Goal: Navigation & Orientation: Find specific page/section

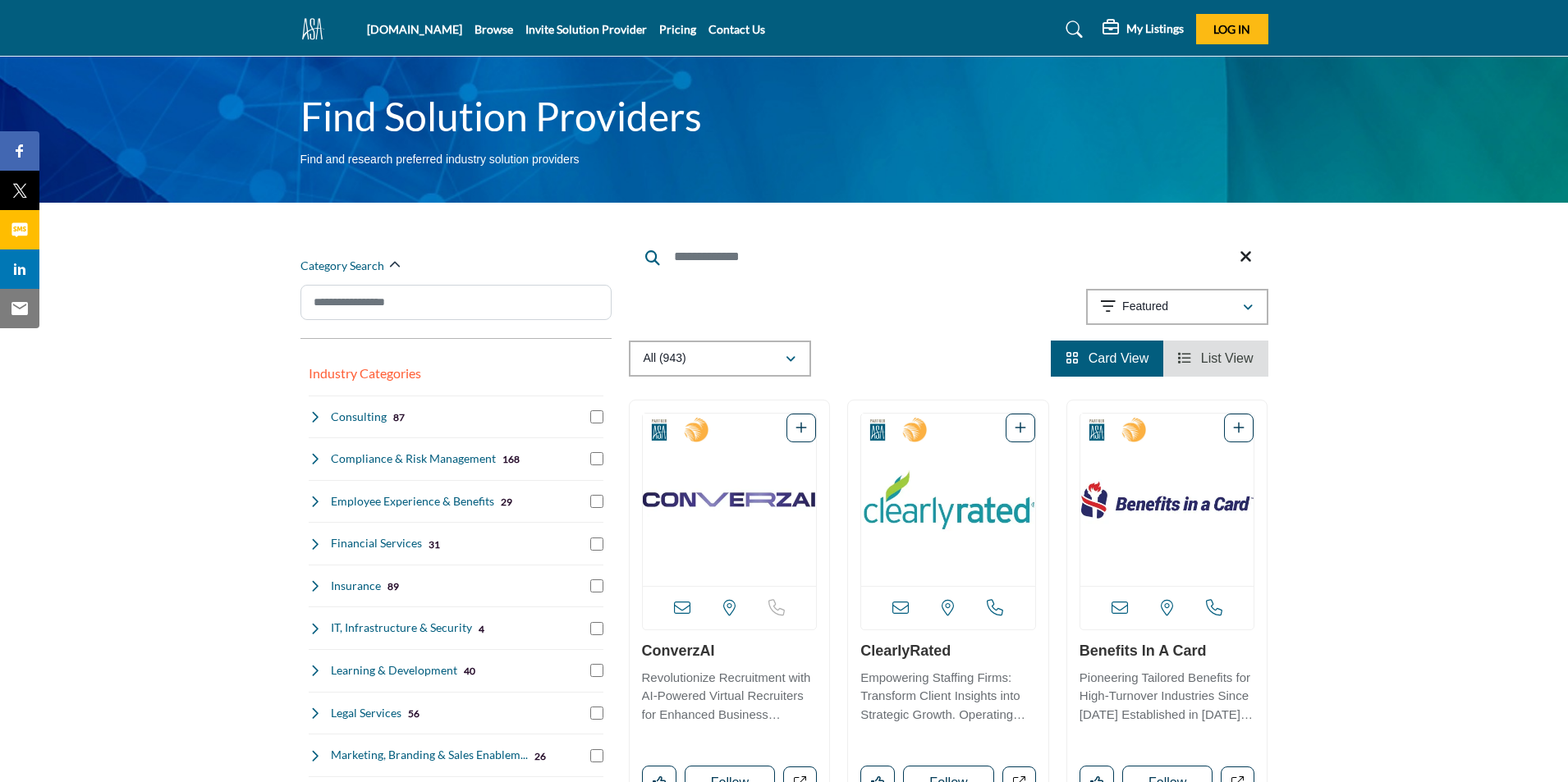
click at [1163, 32] on h5 "My Listings" at bounding box center [1155, 28] width 58 height 15
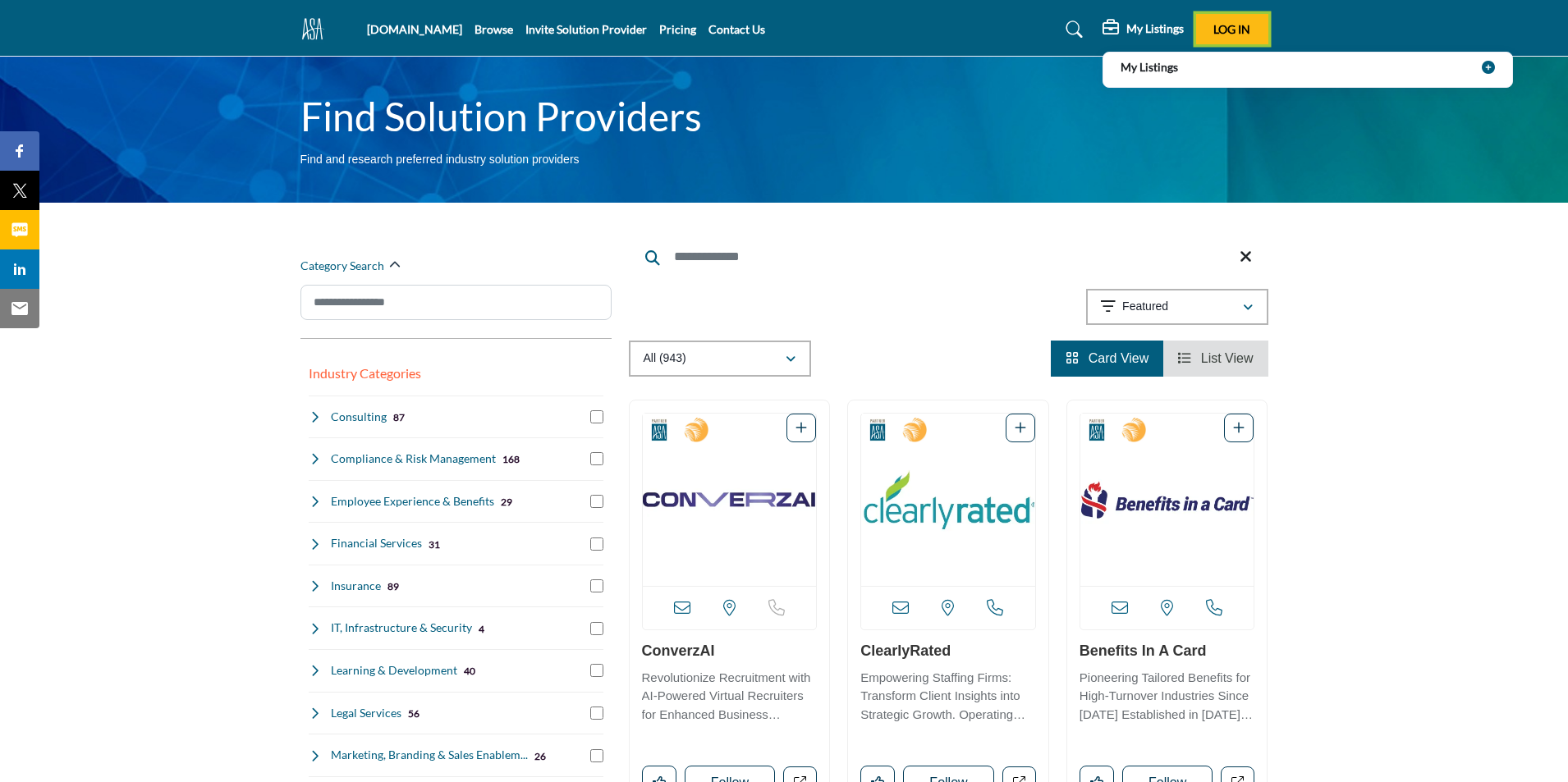
click at [1229, 33] on span "Log In" at bounding box center [1232, 29] width 37 height 14
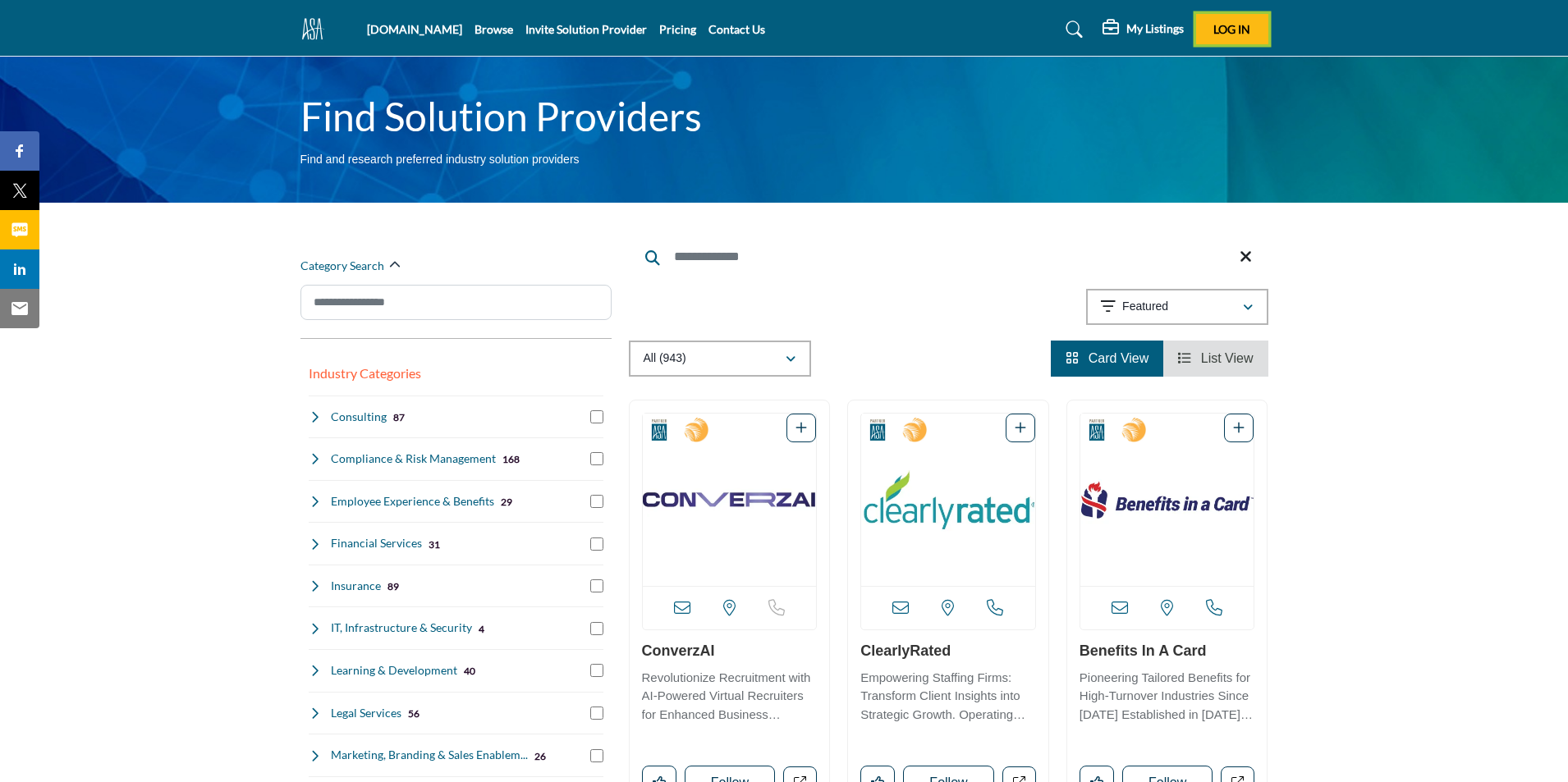
click at [1240, 24] on span "Log In" at bounding box center [1232, 29] width 37 height 14
click at [1144, 34] on profile-featured-9d57d186-dcdc-4fd1-8698-ebbedcf867ac "Show hide supplier dropdown" at bounding box center [1152, 31] width 36 height 36
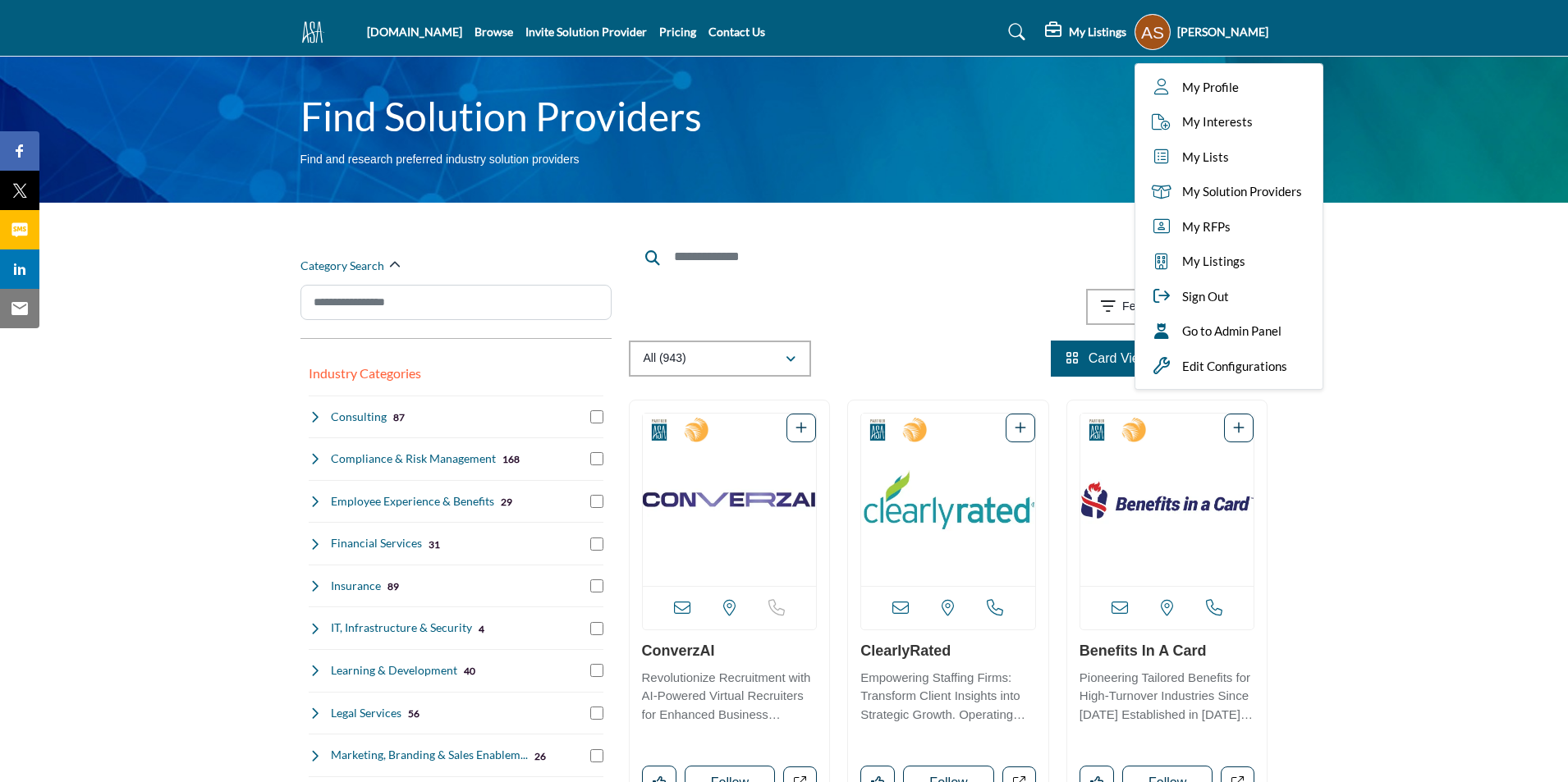
click at [1070, 27] on h5 "My Listings" at bounding box center [1097, 31] width 58 height 15
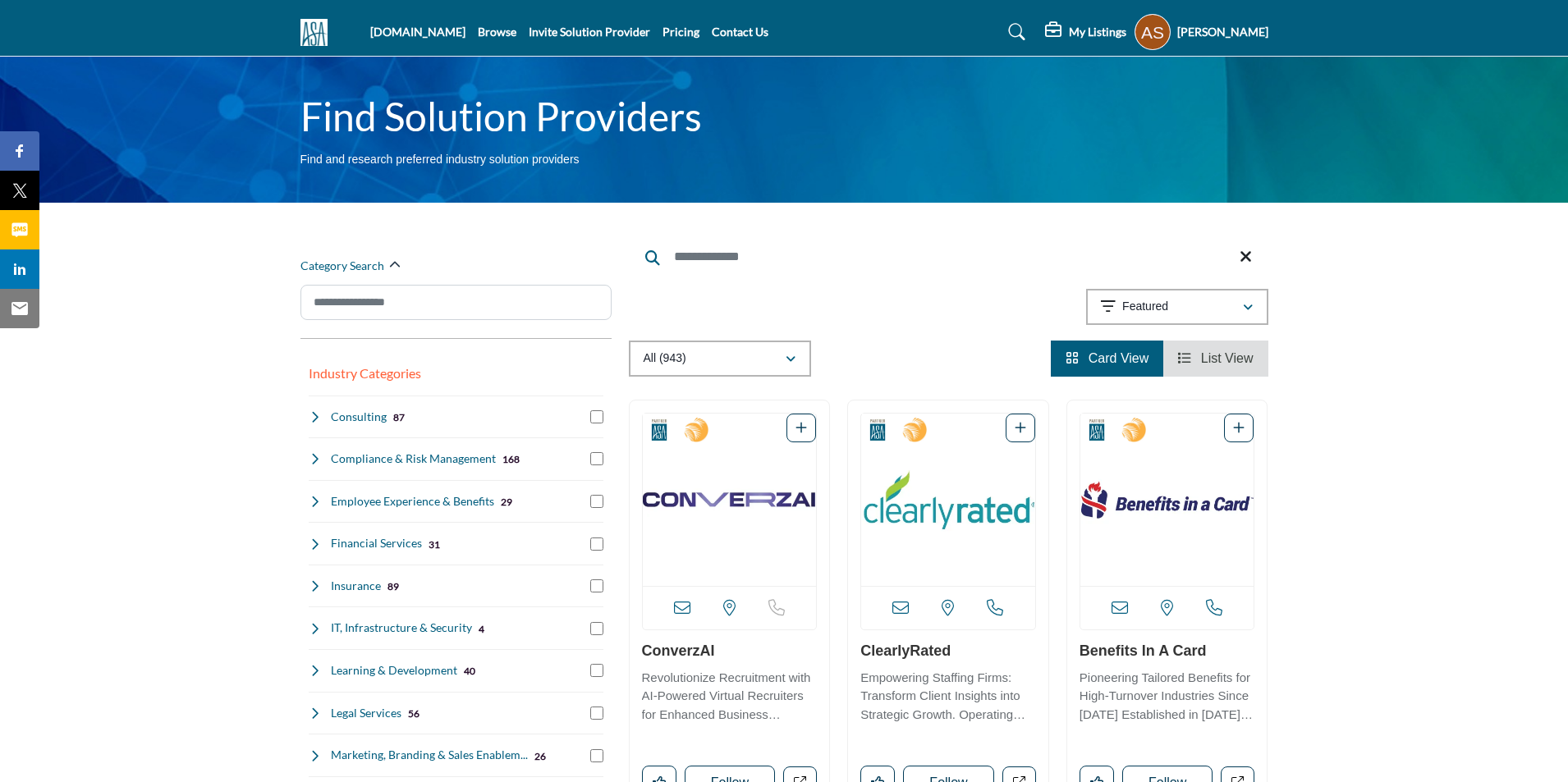
click at [327, 34] on img at bounding box center [318, 32] width 35 height 27
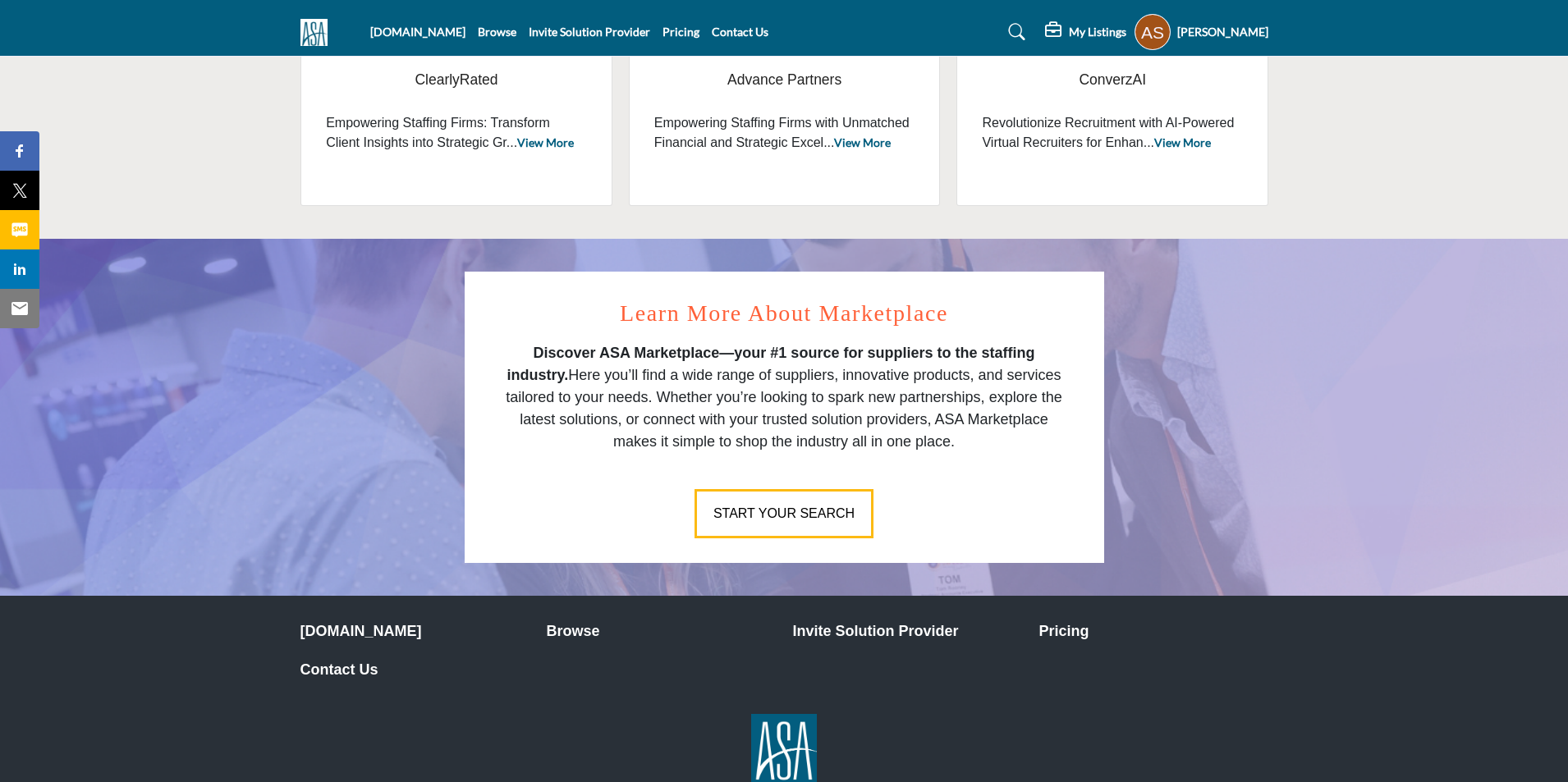
scroll to position [850, 0]
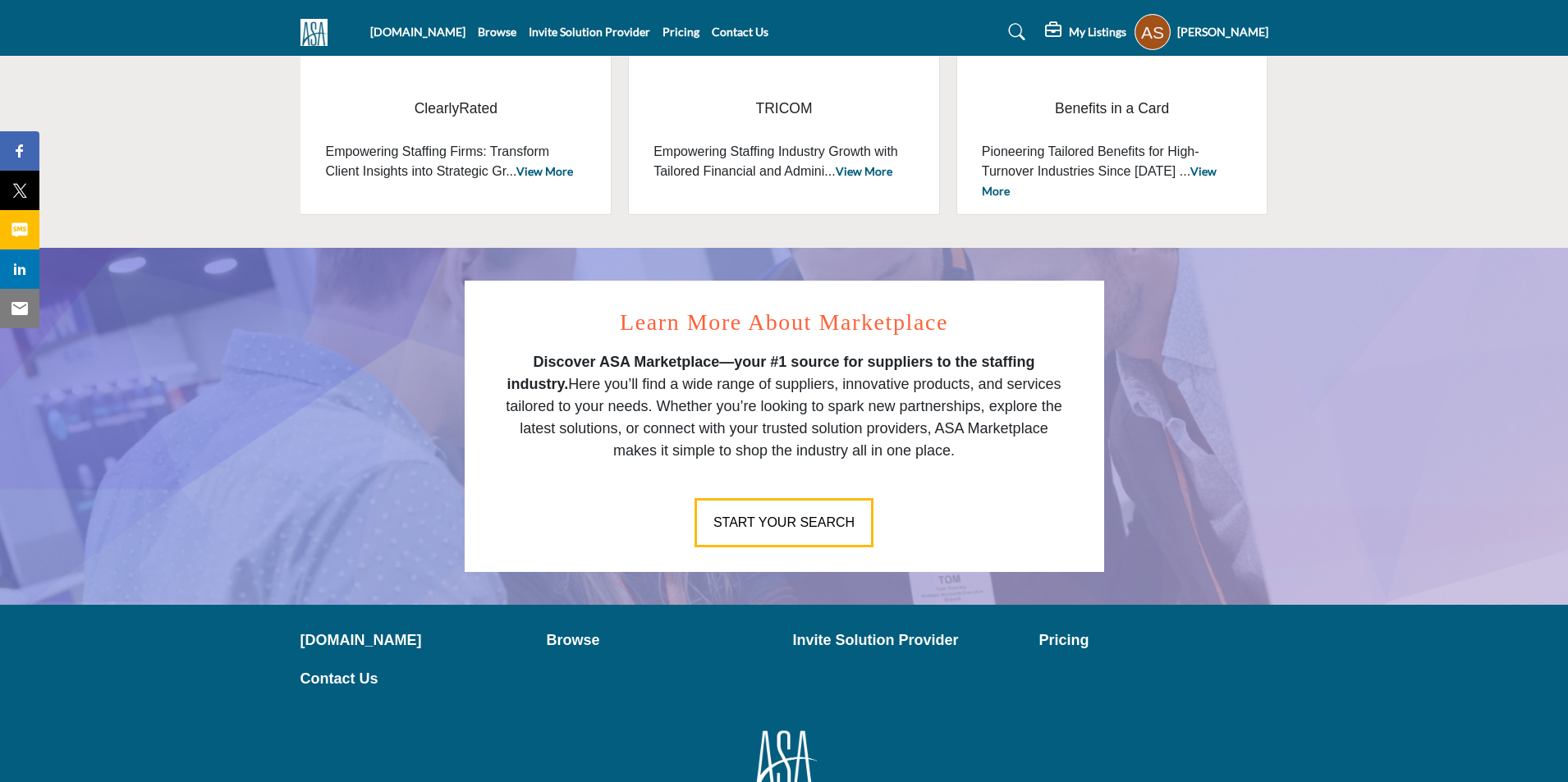
scroll to position [831, 0]
